Goal: Information Seeking & Learning: Learn about a topic

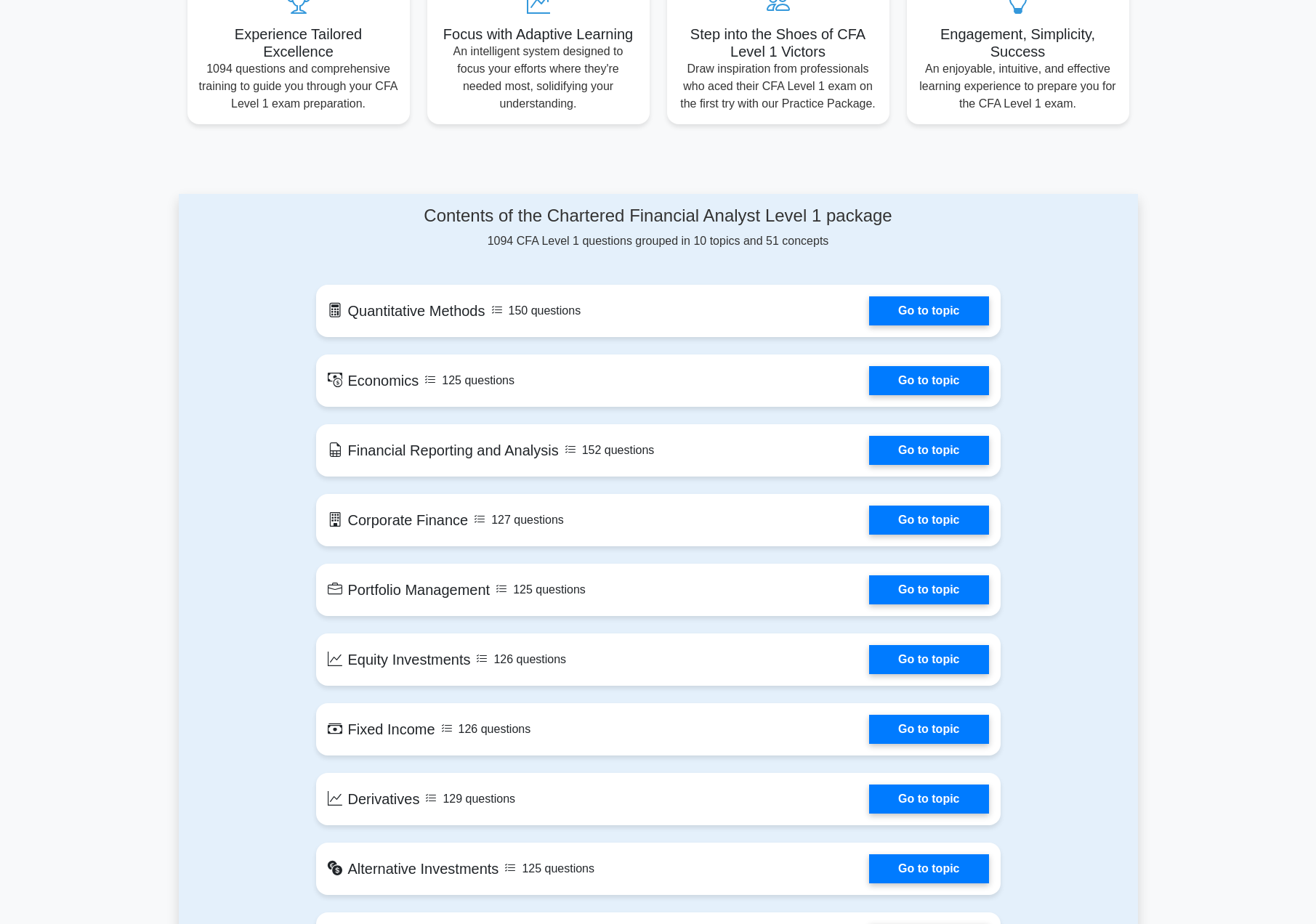
scroll to position [582, 0]
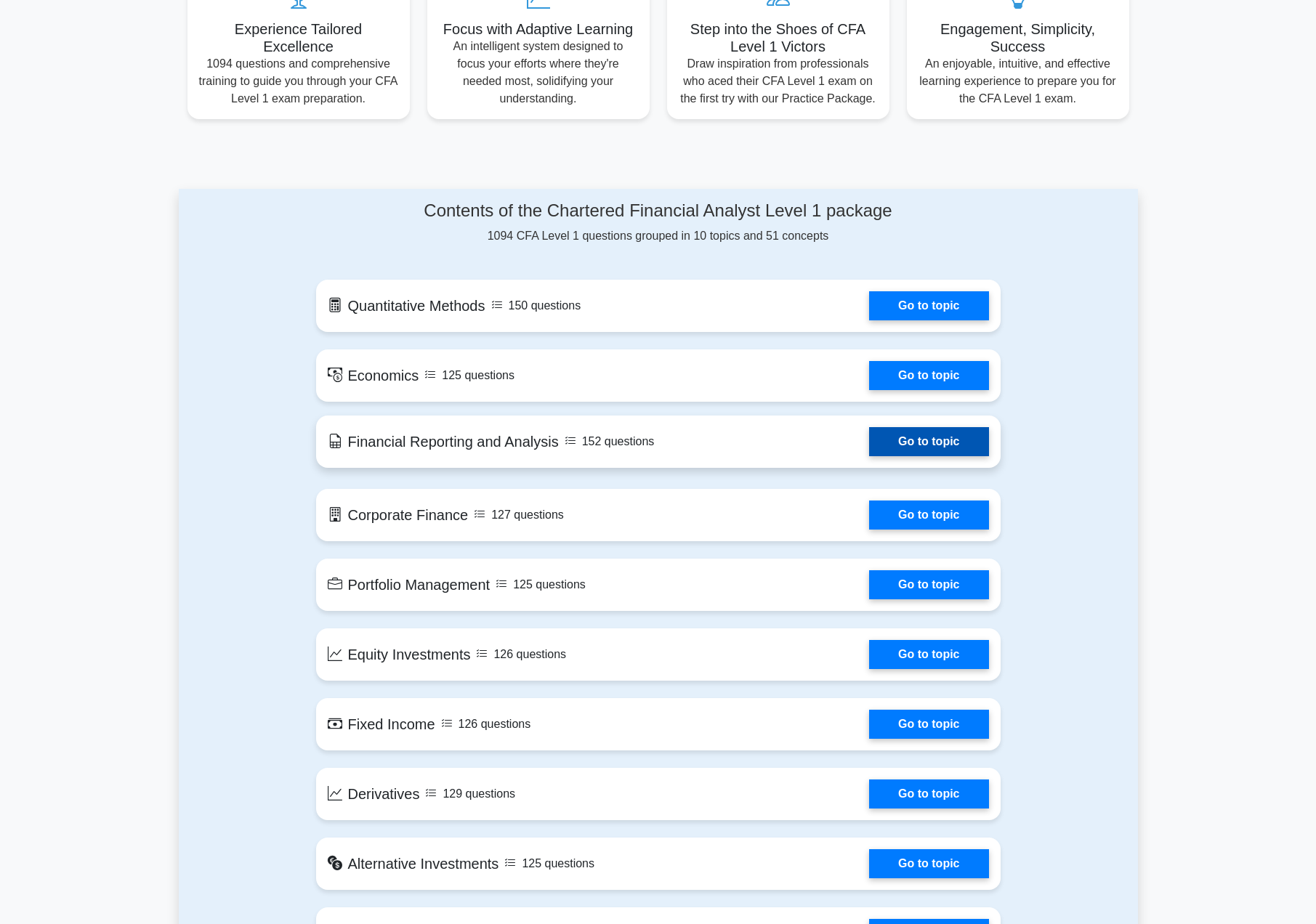
click at [919, 439] on link "Go to topic" at bounding box center [928, 442] width 119 height 29
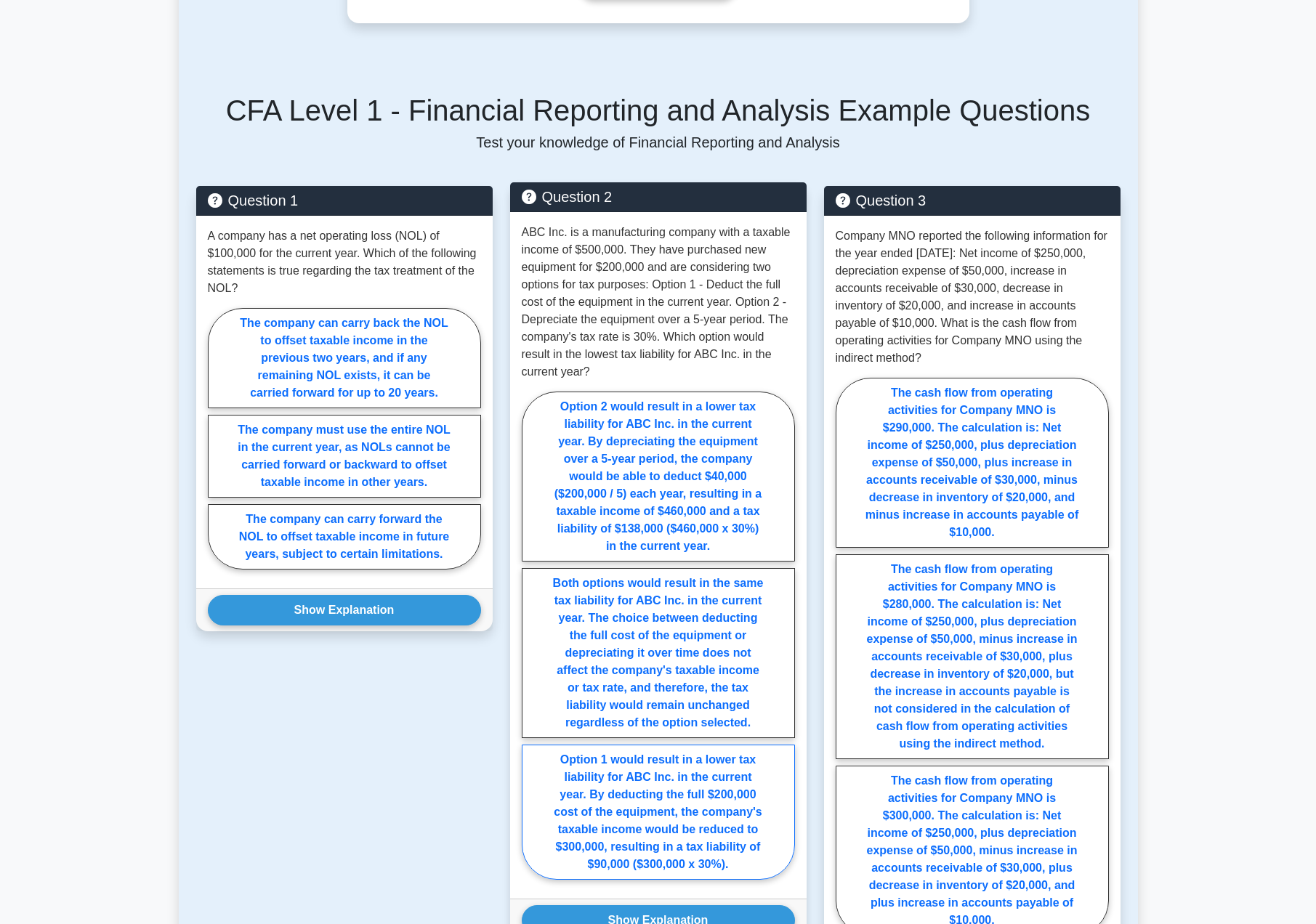
scroll to position [582, 0]
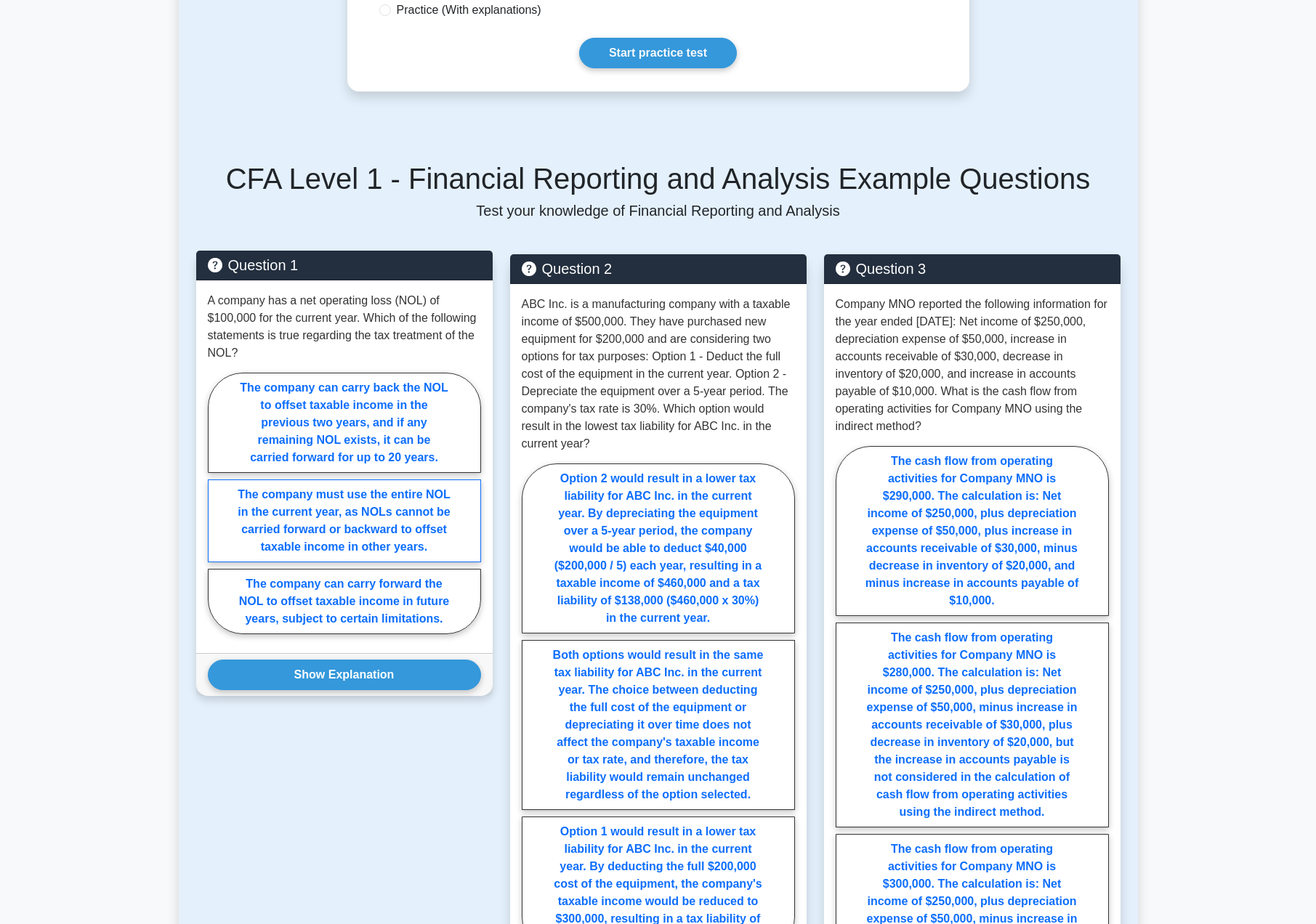
click at [351, 518] on label "The company must use the entire NOL in the current year, as NOLs cannot be carr…" at bounding box center [344, 521] width 273 height 83
click at [217, 512] on input "The company must use the entire NOL in the current year, as NOLs cannot be carr…" at bounding box center [212, 507] width 9 height 9
radio input "true"
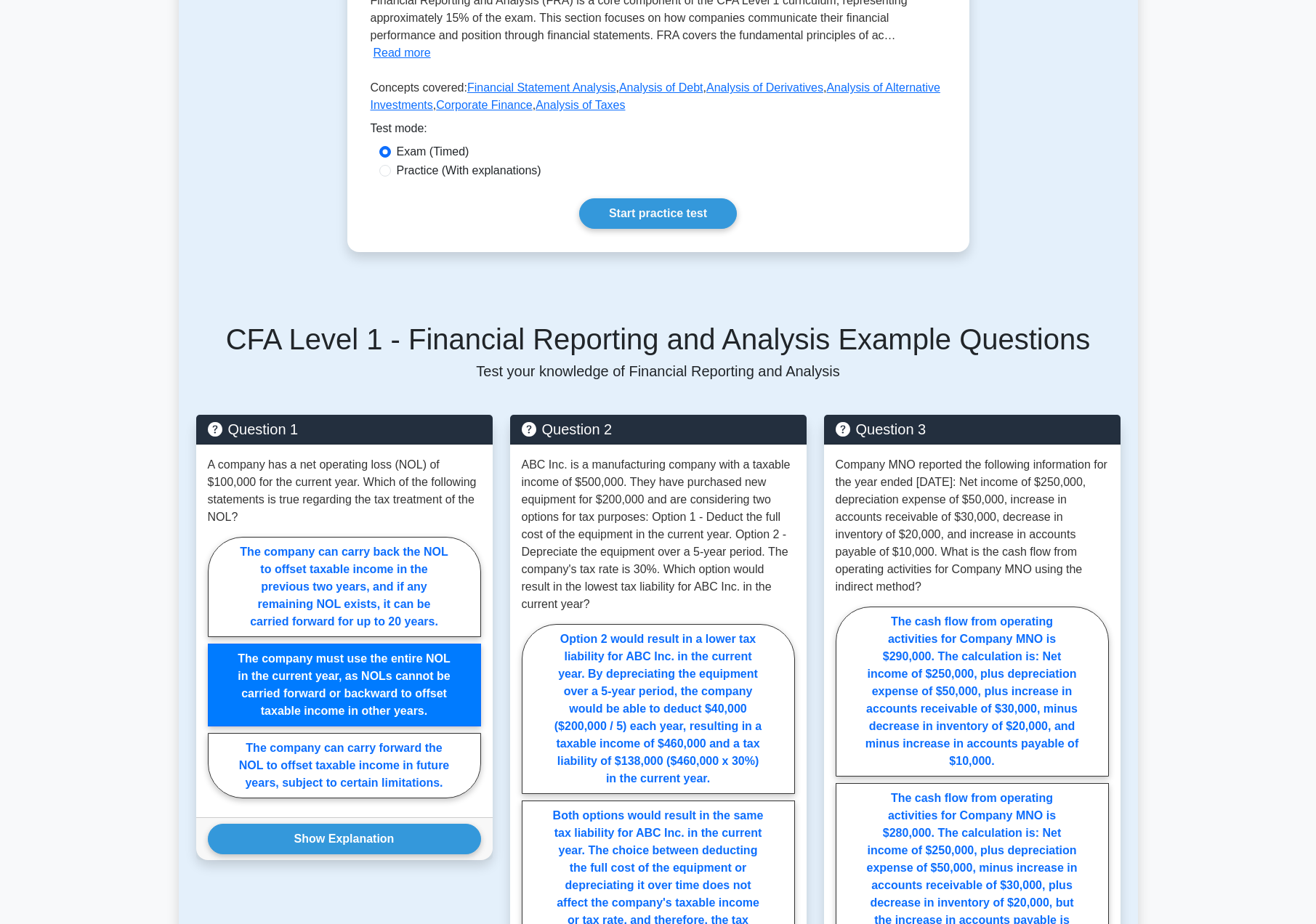
scroll to position [363, 0]
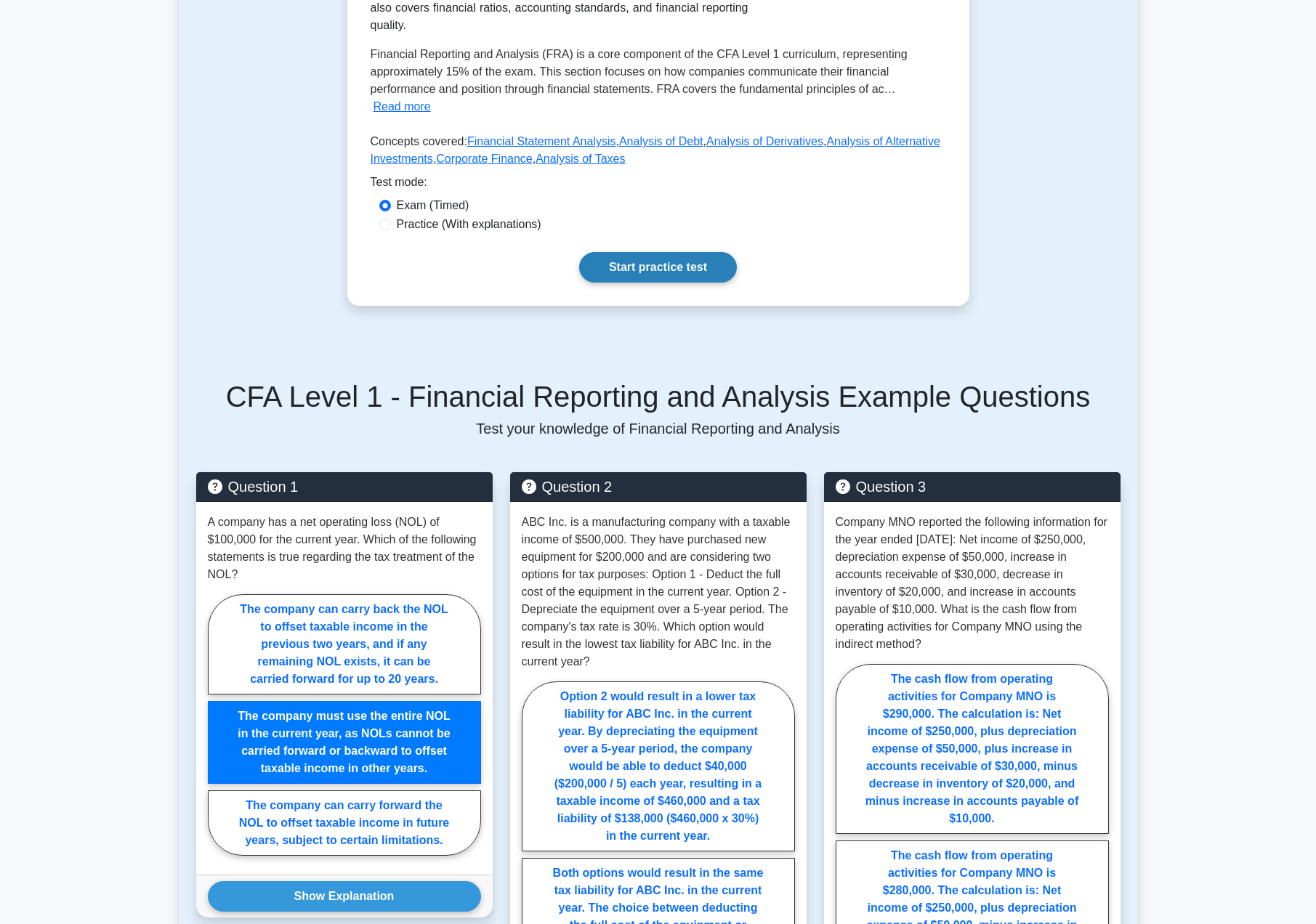
click at [644, 252] on link "Start practice test" at bounding box center [658, 267] width 157 height 31
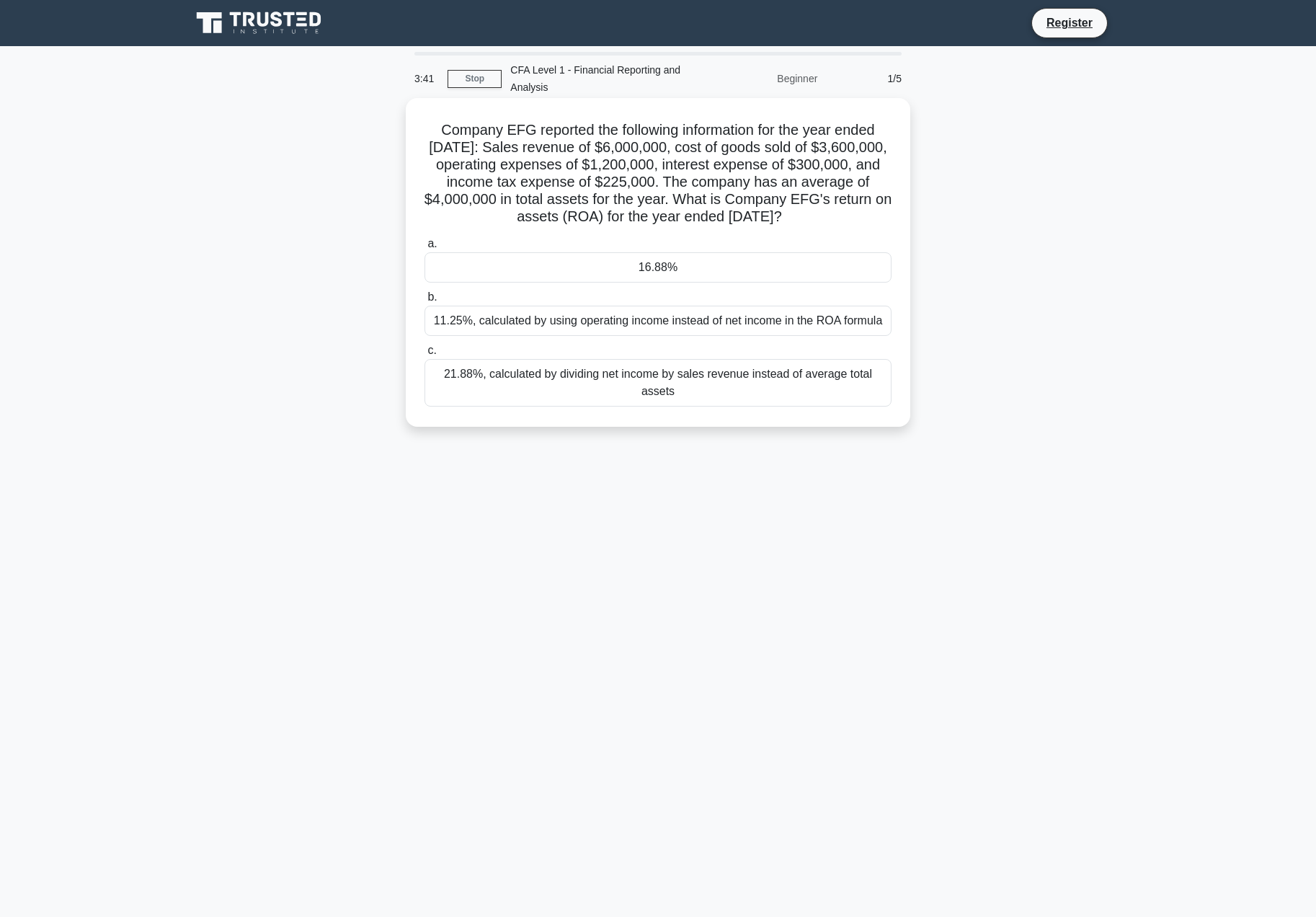
click at [510, 265] on div "16.88%" at bounding box center [658, 268] width 467 height 30
click at [424, 249] on input "a. 16.88%" at bounding box center [424, 244] width 0 height 9
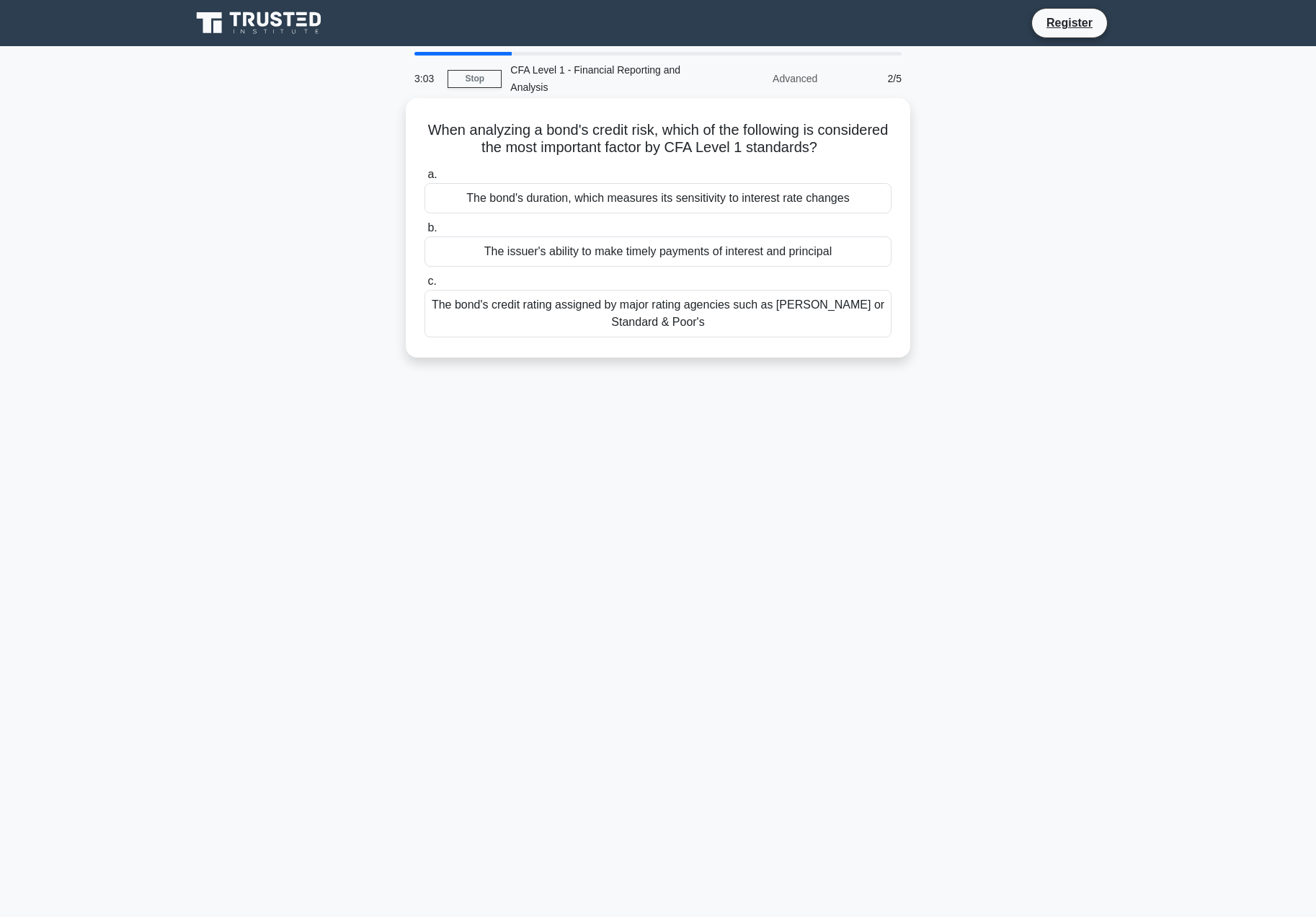
click at [654, 200] on div "The bond's duration, which measures its sensitivity to interest rate changes" at bounding box center [658, 198] width 467 height 30
click at [424, 179] on input "a. The bond's duration, which measures its sensitivity to interest rate changes" at bounding box center [424, 174] width 0 height 9
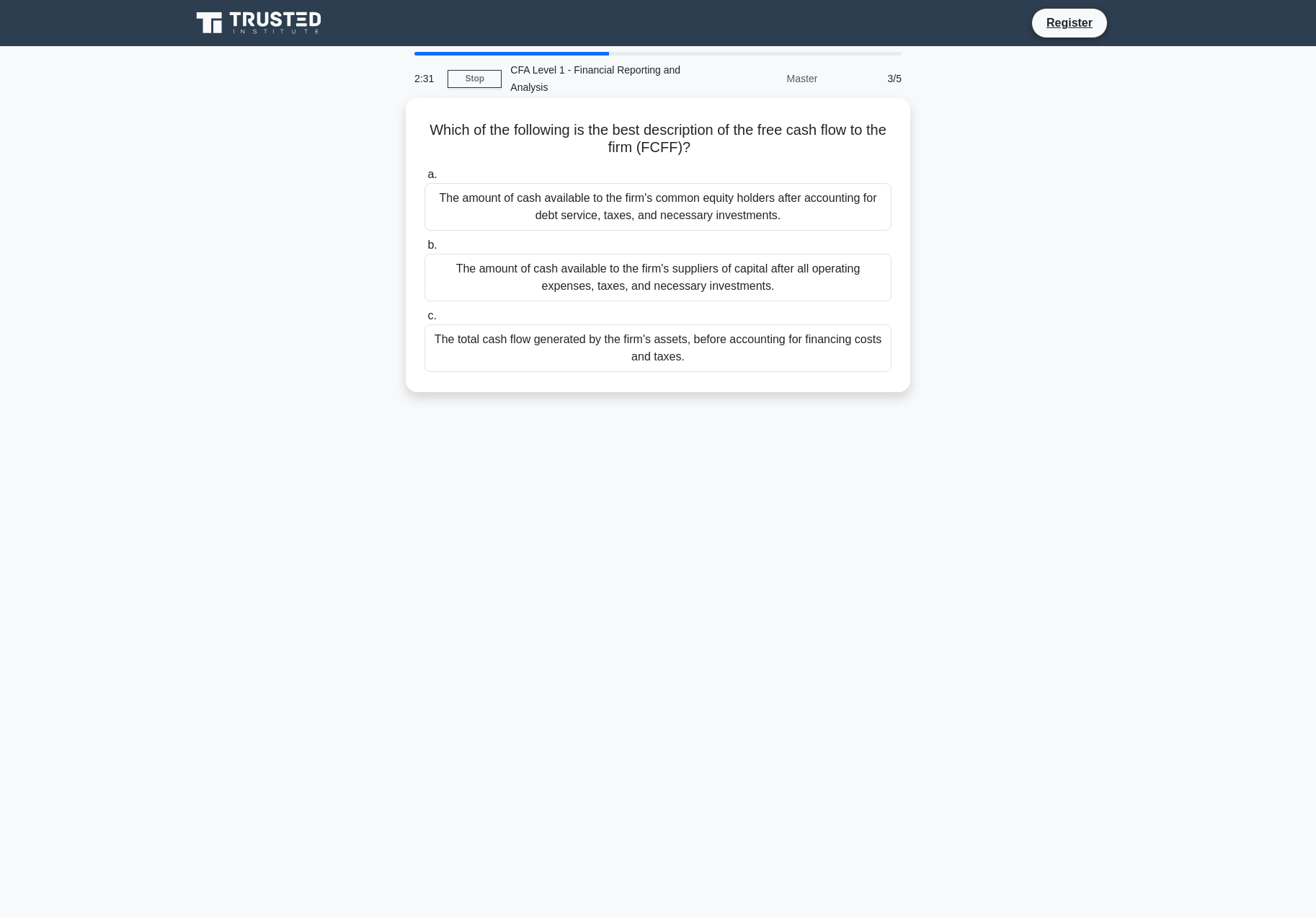
click at [646, 213] on div "The amount of cash available to the firm's common equity holders after accounti…" at bounding box center [658, 207] width 467 height 48
click at [424, 179] on input "a. The amount of cash available to the firm's common equity holders after accou…" at bounding box center [424, 174] width 0 height 9
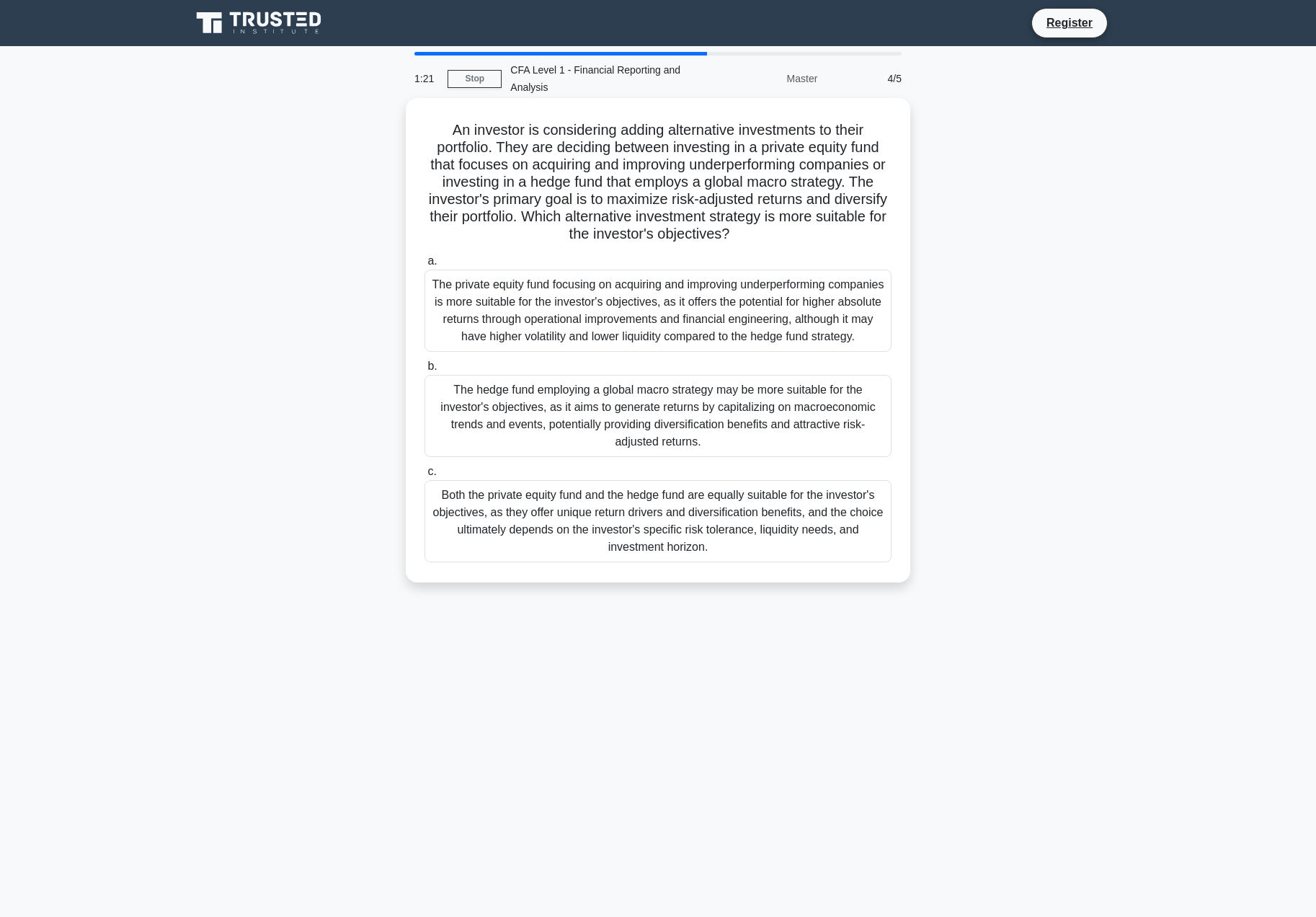
click at [641, 537] on div "Both the private equity fund and the hedge fund are equally suitable for the in…" at bounding box center [658, 521] width 467 height 82
click at [424, 477] on input "c. Both the private equity fund and the hedge fund are equally suitable for the…" at bounding box center [424, 472] width 0 height 9
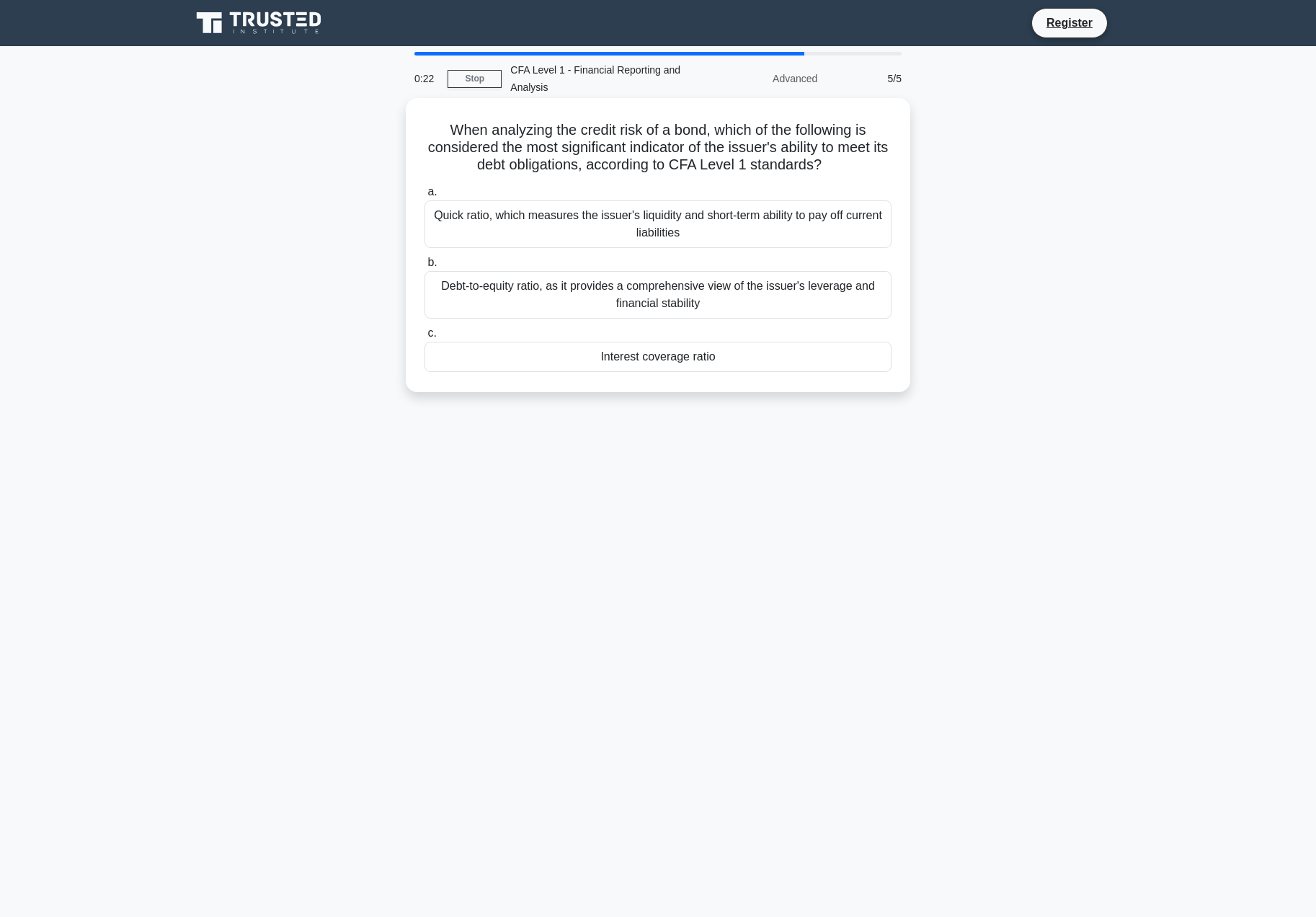
click at [625, 218] on div "Quick ratio, which measures the issuer's liquidity and short-term ability to pa…" at bounding box center [658, 224] width 467 height 48
click at [424, 197] on input "a. Quick ratio, which measures the issuer's liquidity and short-term ability to…" at bounding box center [424, 192] width 0 height 9
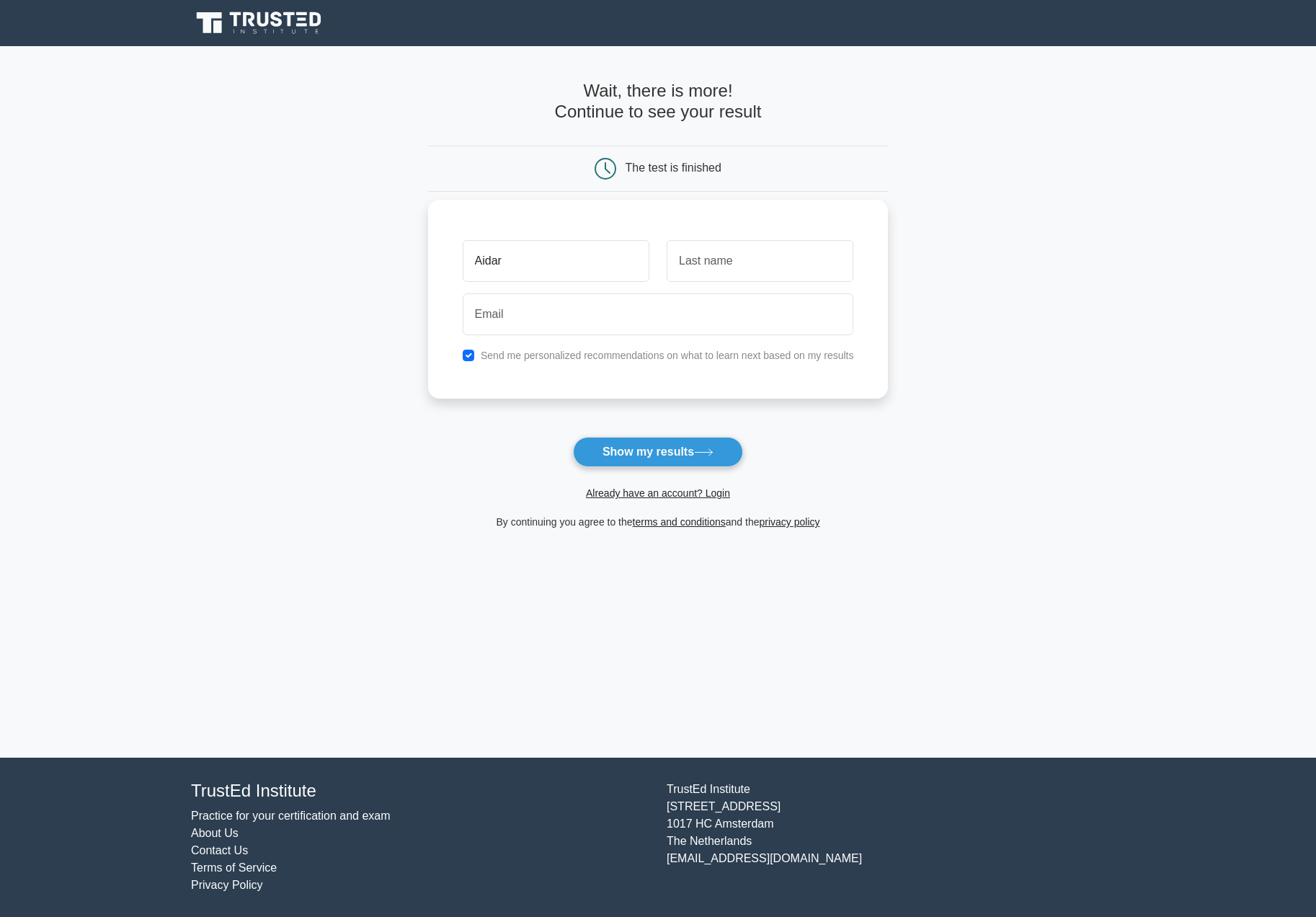
type input "Aidar"
click at [738, 260] on input "text" at bounding box center [760, 261] width 187 height 42
type input "[PERSON_NAME]"
click at [644, 322] on input "email" at bounding box center [658, 315] width 391 height 42
type input "[DOMAIN_NAME][EMAIL_ADDRESS][DOMAIN_NAME]"
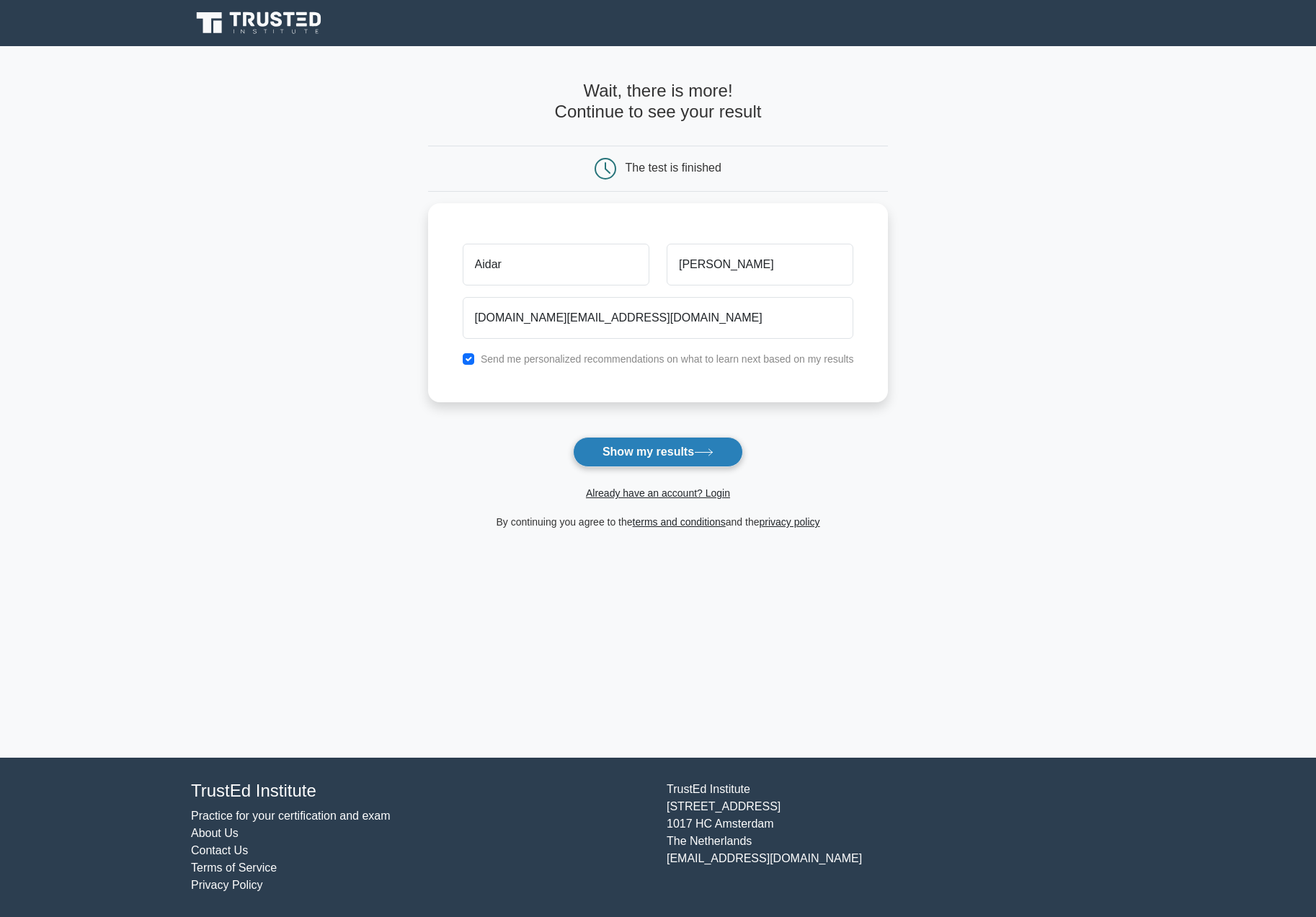
click at [615, 457] on button "Show my results" at bounding box center [658, 452] width 170 height 30
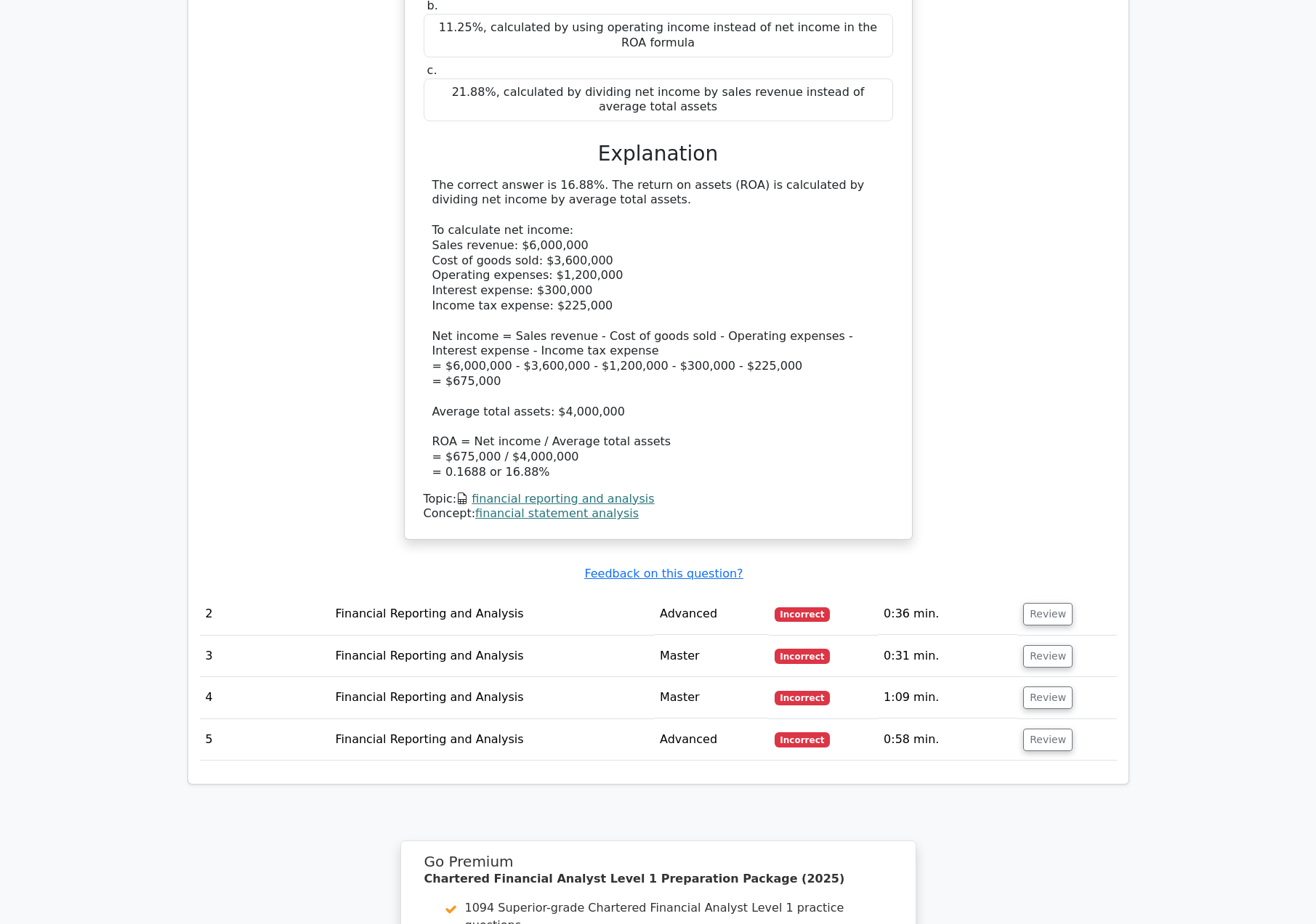
scroll to position [1380, 0]
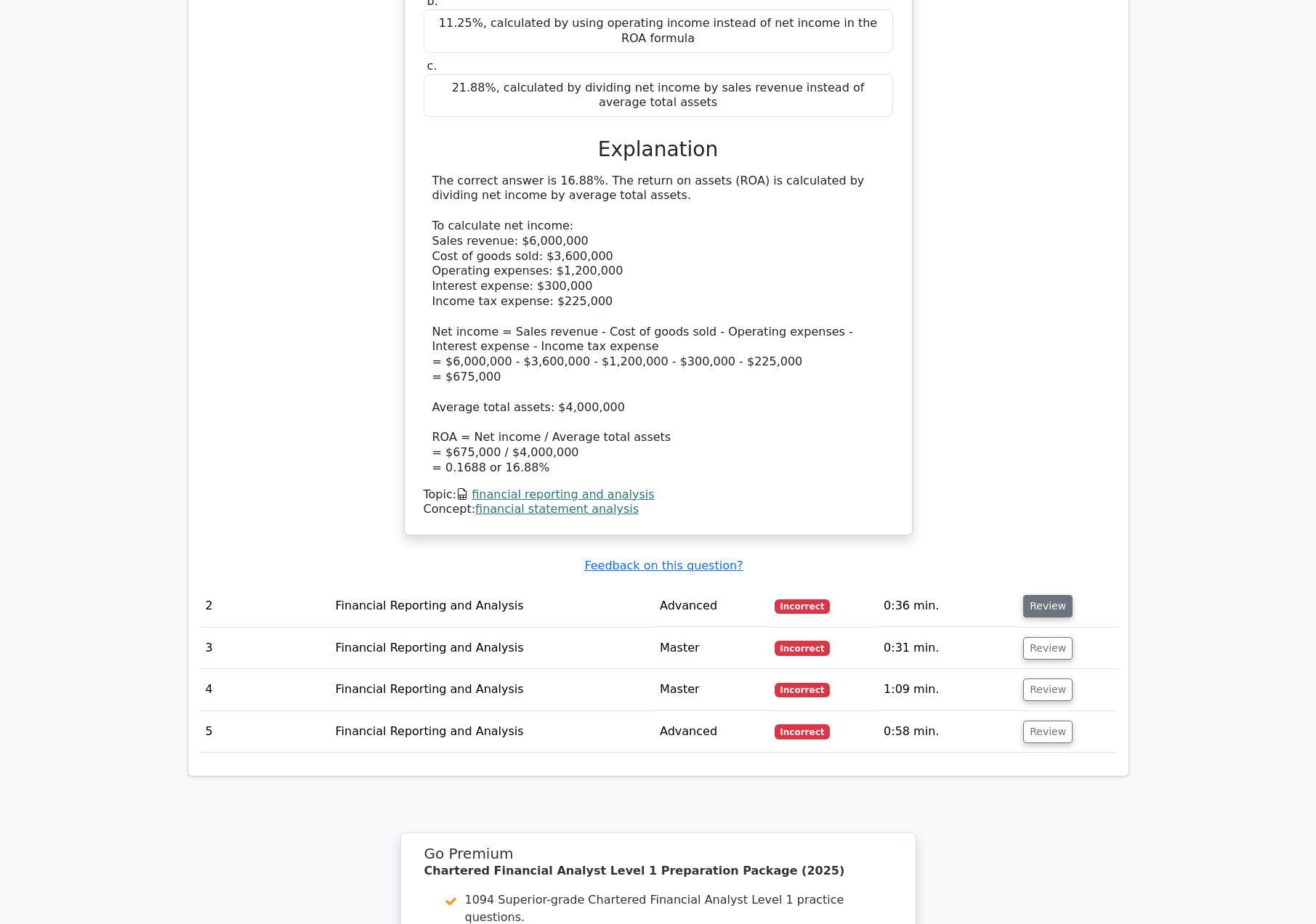
click at [1044, 595] on button "Review" at bounding box center [1048, 606] width 50 height 23
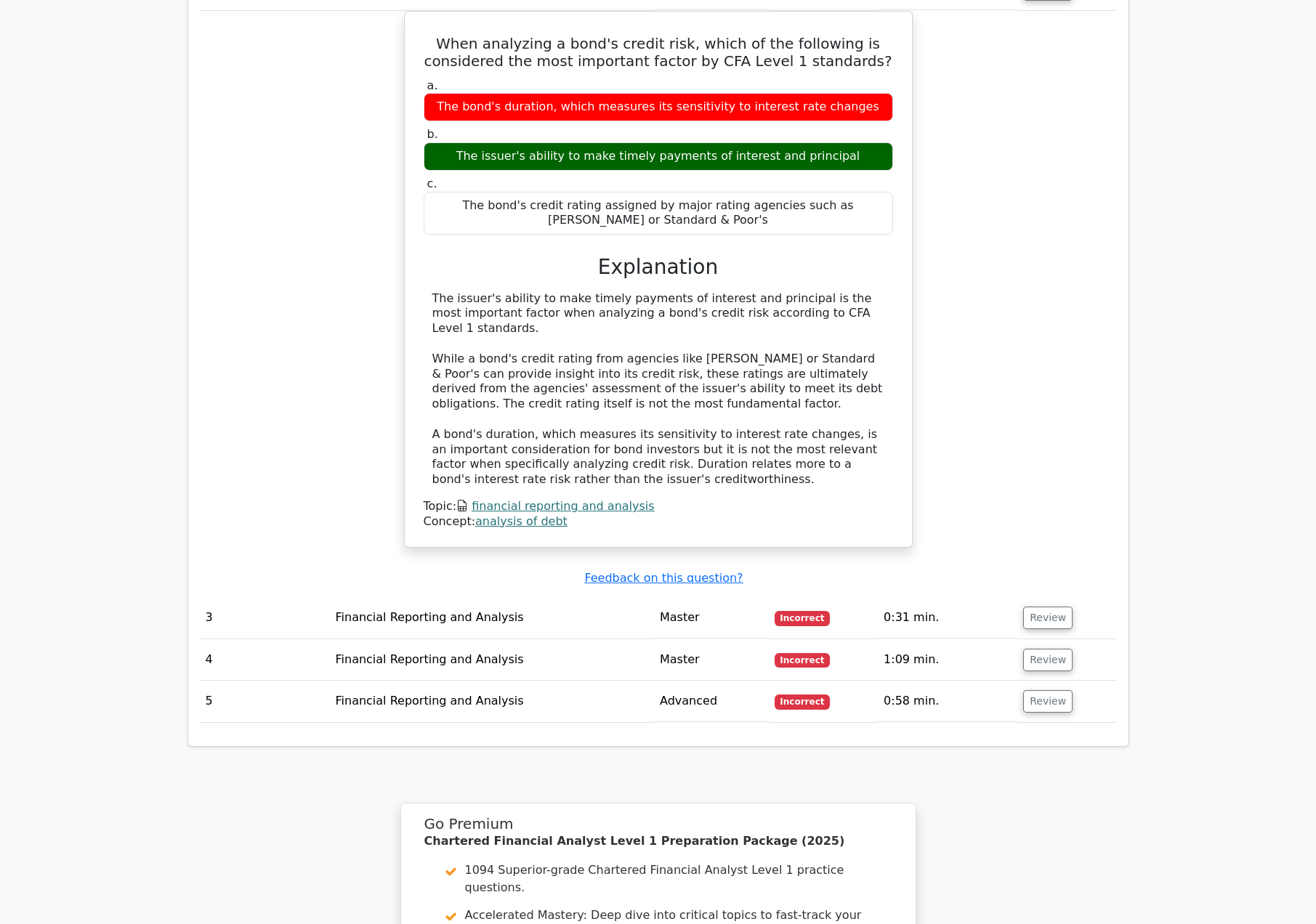
scroll to position [2034, 0]
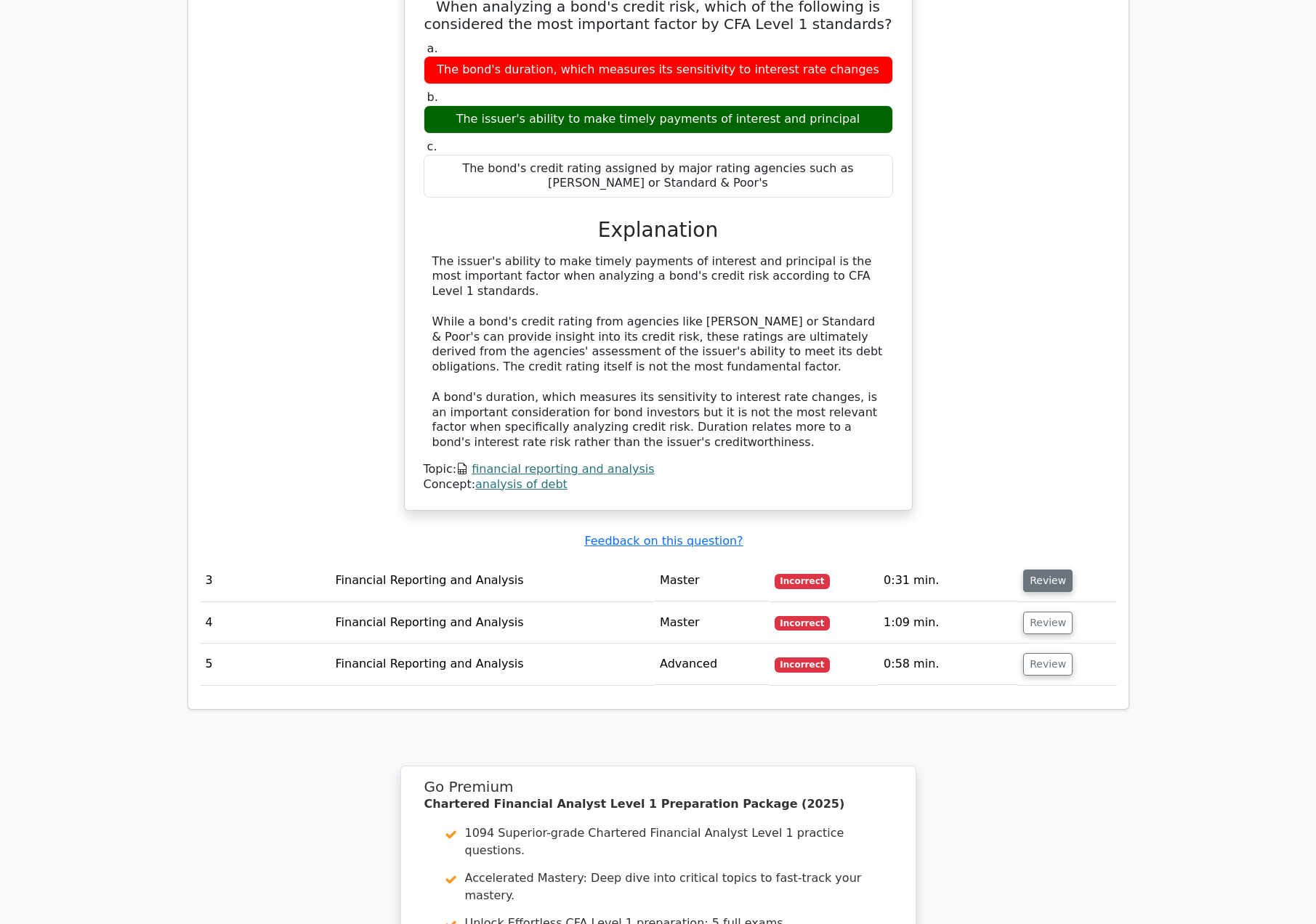
click at [1034, 570] on button "Review" at bounding box center [1048, 581] width 50 height 23
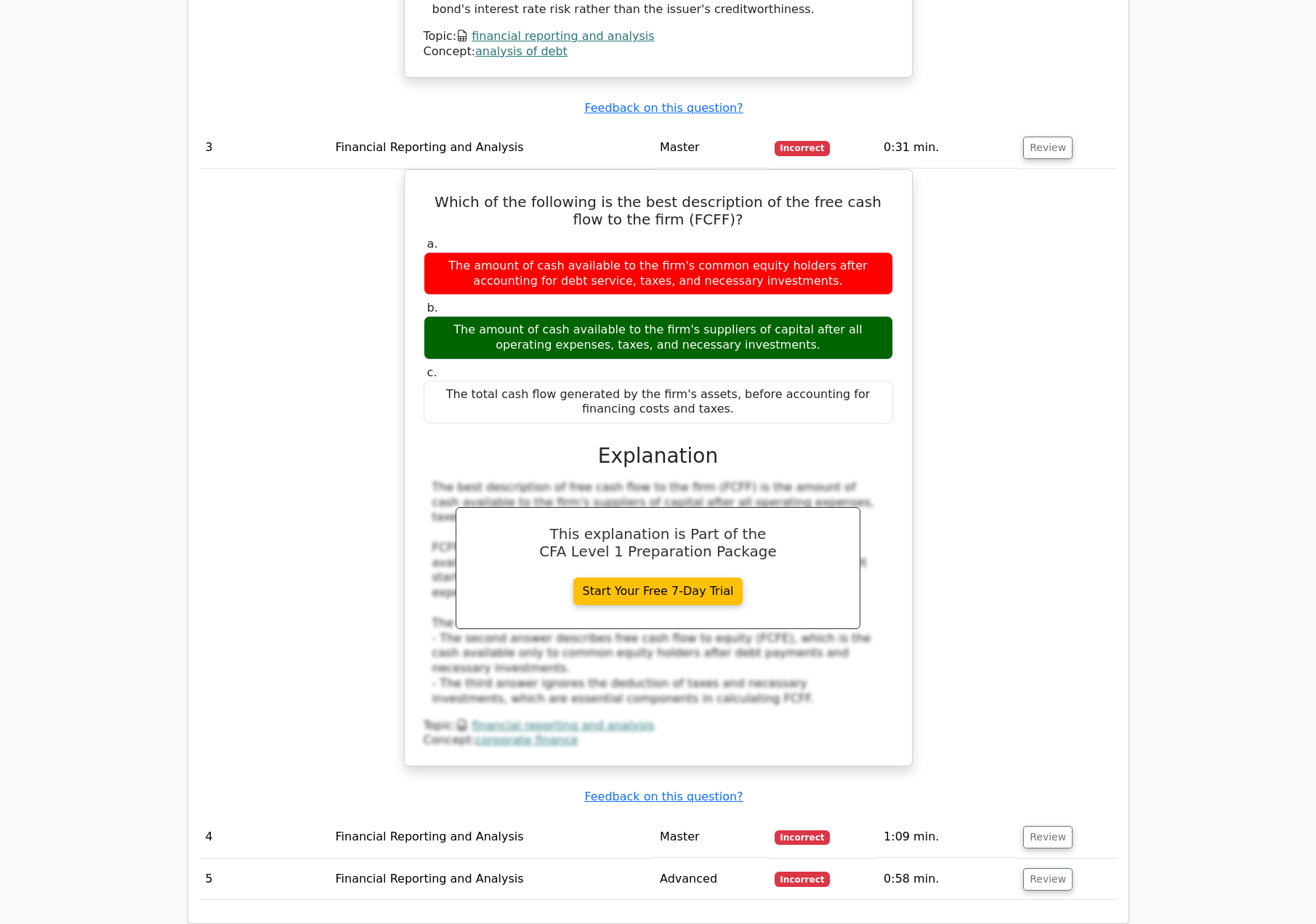
scroll to position [2470, 0]
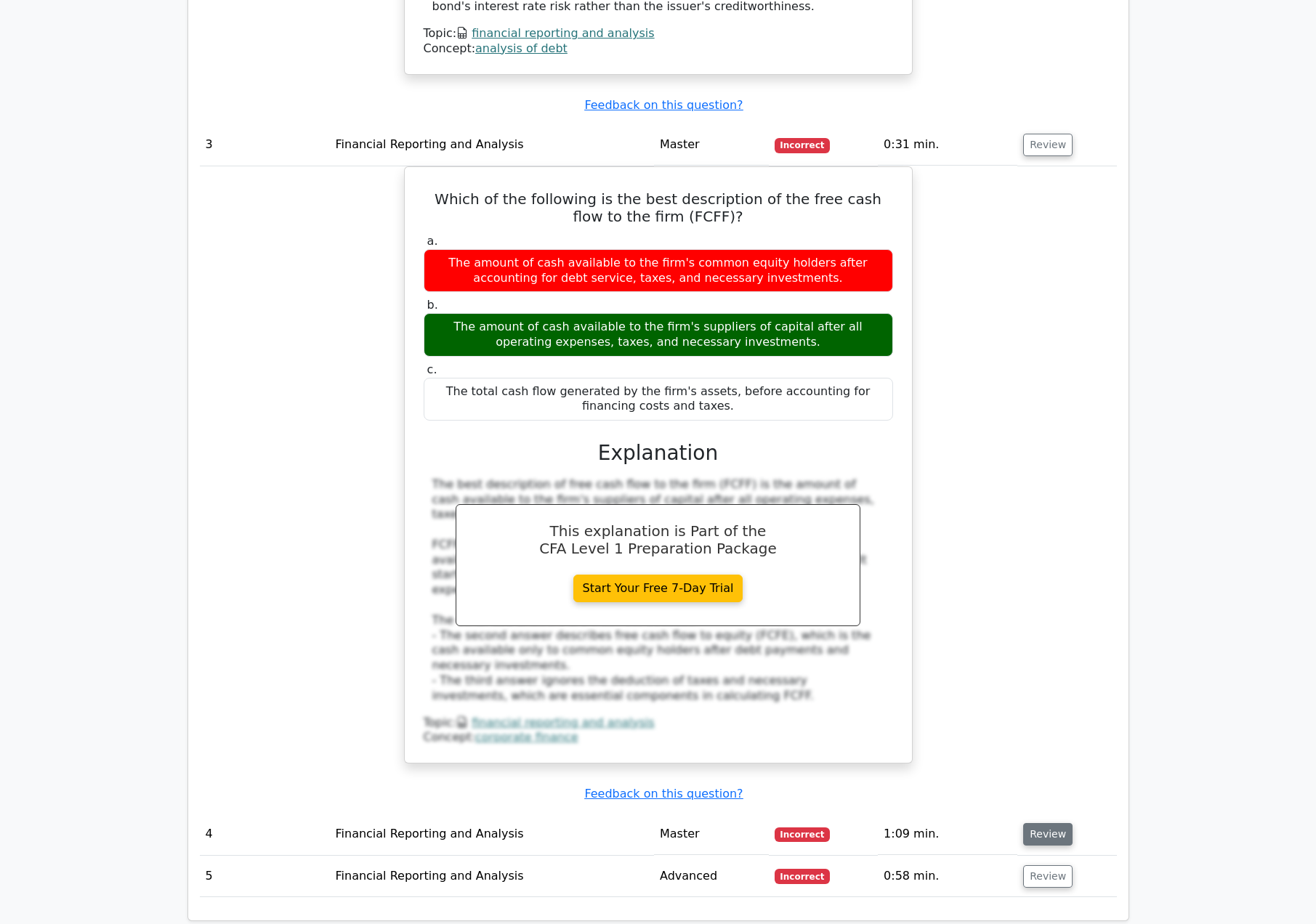
click at [1030, 823] on button "Review" at bounding box center [1048, 834] width 50 height 23
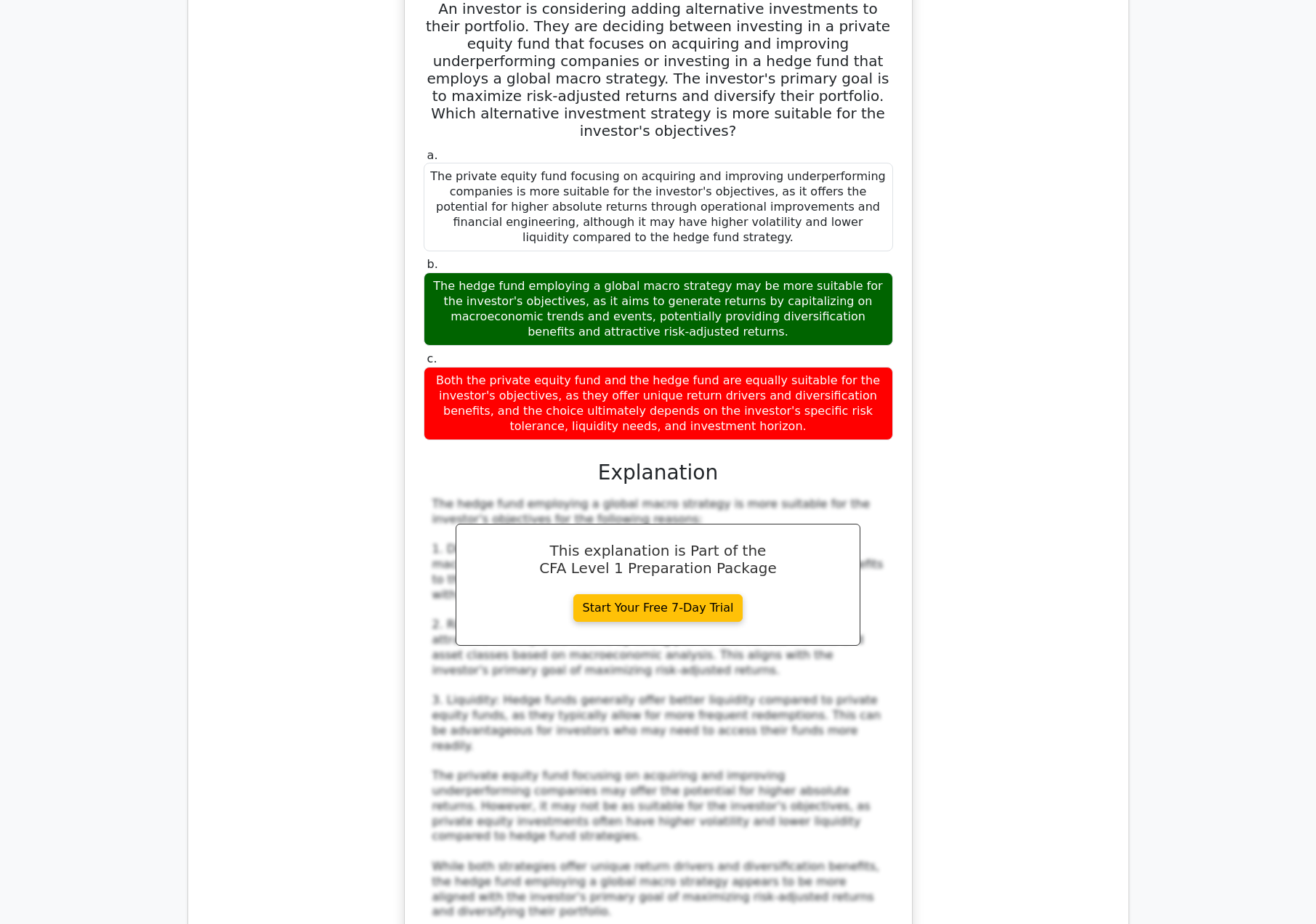
scroll to position [3415, 0]
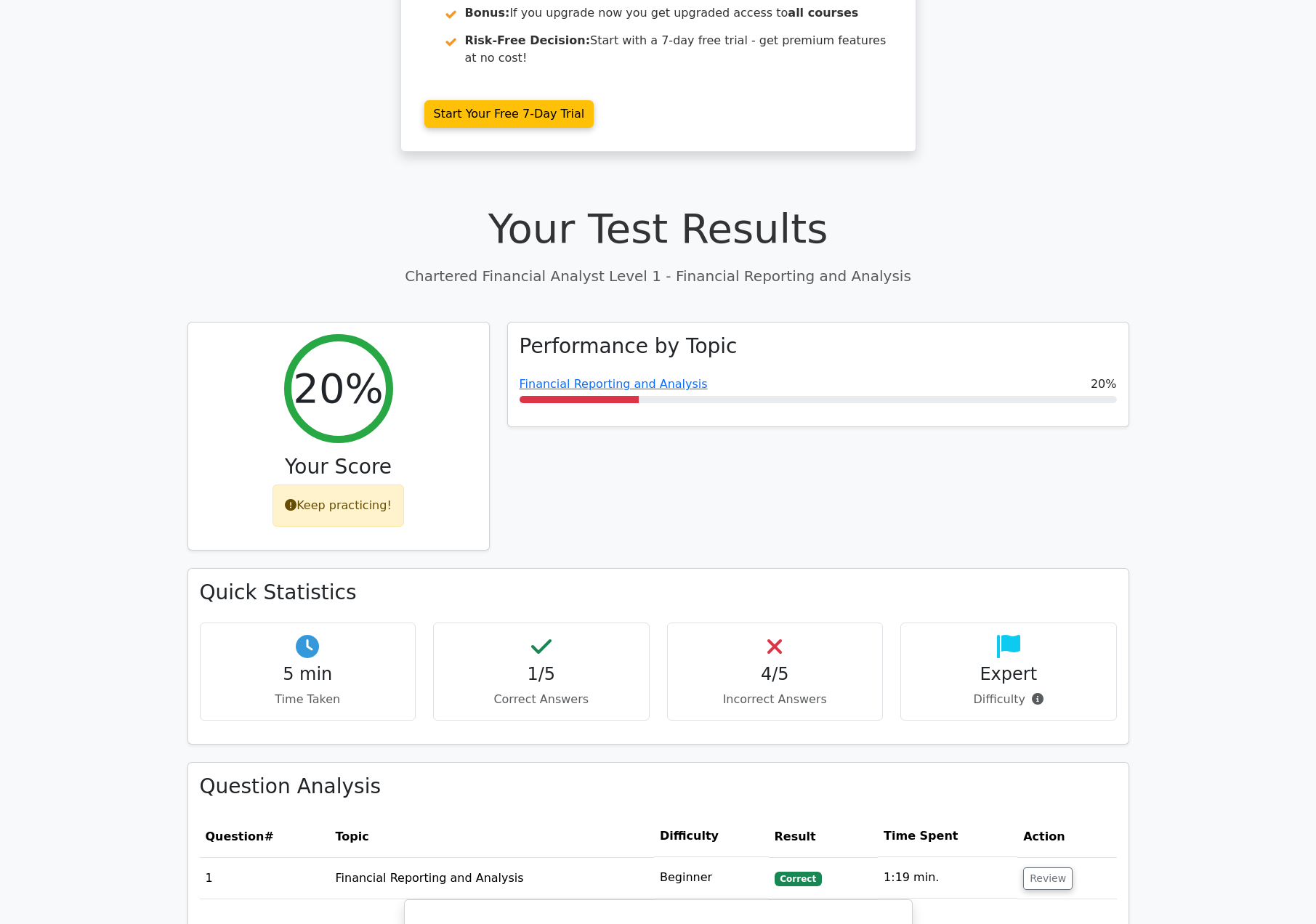
scroll to position [0, 0]
